Goal: Check status

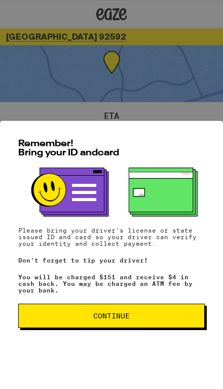
click at [155, 314] on span "Continue" at bounding box center [112, 315] width 170 height 7
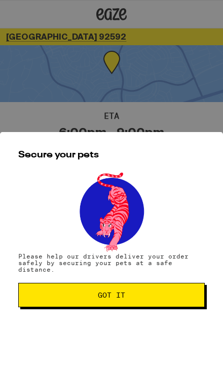
click at [155, 307] on button "Got it" at bounding box center [111, 295] width 187 height 24
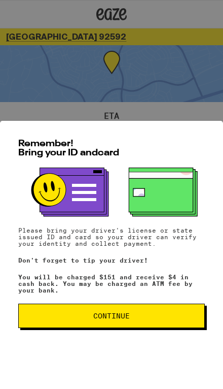
click at [179, 315] on span "Continue" at bounding box center [112, 315] width 170 height 7
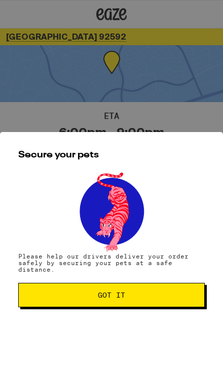
click at [181, 318] on div "Secure your pets Please help our drivers deliver your order safely by securing …" at bounding box center [111, 260] width 223 height 257
click at [180, 318] on div "Secure your pets Please help our drivers deliver your order safely by securing …" at bounding box center [111, 260] width 223 height 257
click at [175, 298] on span "Got it" at bounding box center [112, 294] width 170 height 7
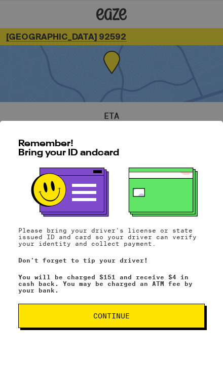
click at [147, 324] on button "Continue" at bounding box center [111, 315] width 187 height 24
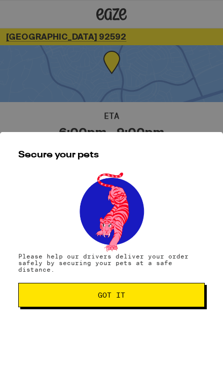
click at [148, 306] on button "Got it" at bounding box center [111, 295] width 187 height 24
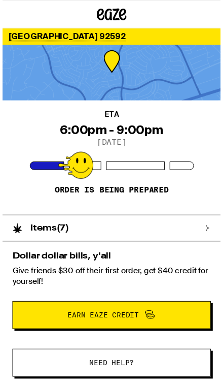
scroll to position [3, 0]
